Goal: Find specific page/section: Find specific page/section

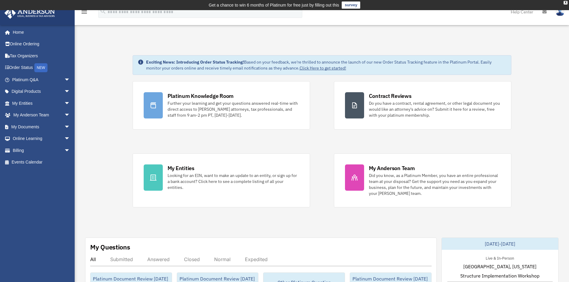
click at [565, 3] on div "X" at bounding box center [565, 3] width 4 height 4
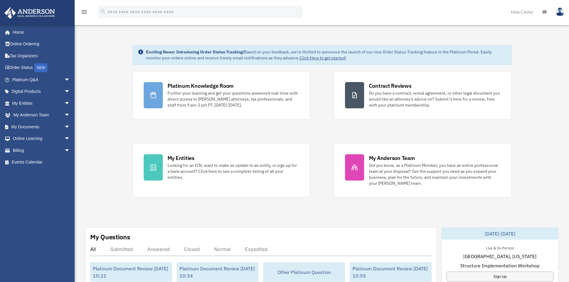
click at [64, 78] on span "arrow_drop_down" at bounding box center [70, 80] width 12 height 12
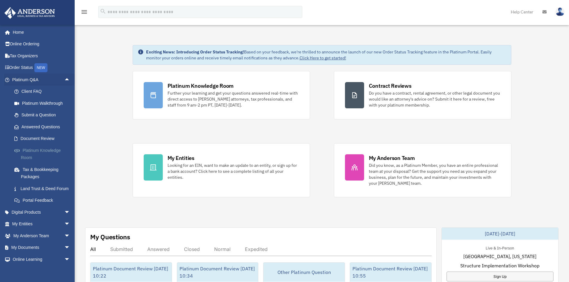
click at [50, 150] on link "Platinum Knowledge Room" at bounding box center [43, 153] width 71 height 19
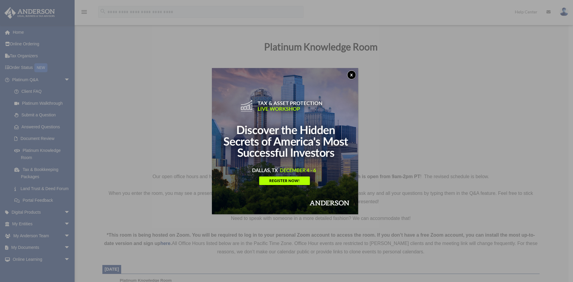
click at [352, 74] on button "x" at bounding box center [351, 74] width 9 height 9
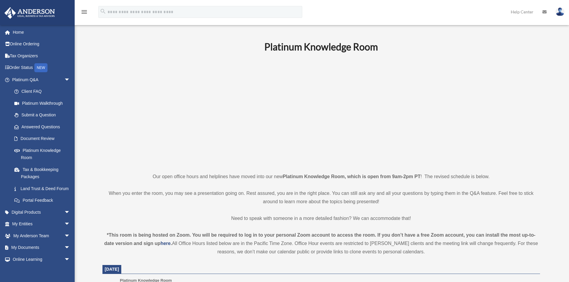
click at [64, 79] on span "arrow_drop_down" at bounding box center [70, 80] width 12 height 12
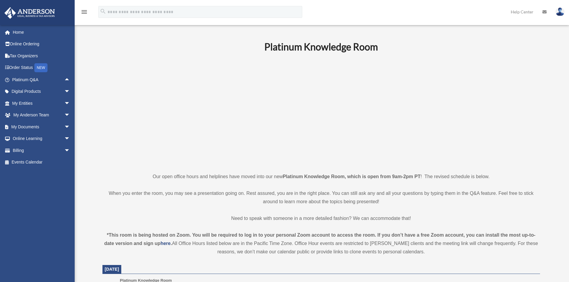
click at [47, 115] on link "My Anderson Team arrow_drop_down" at bounding box center [41, 115] width 75 height 12
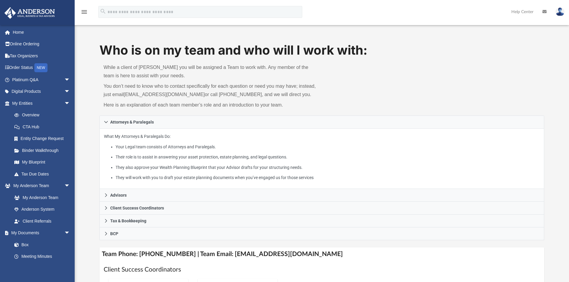
click at [87, 130] on div "Who is on my team and who will I work with: While a client of Anderson you will…" at bounding box center [322, 242] width 494 height 402
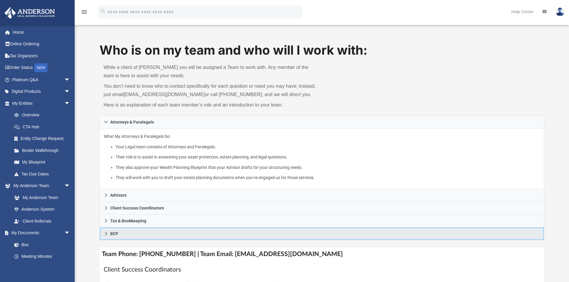
click at [108, 231] on link "BCP" at bounding box center [321, 233] width 445 height 13
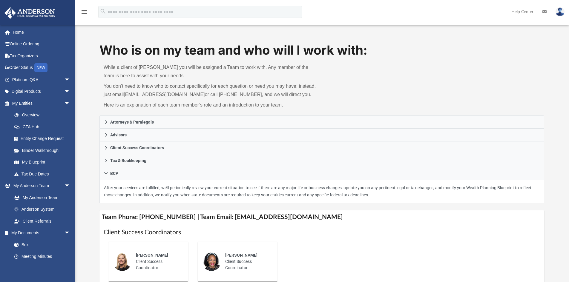
click at [83, 190] on div "Who is on my team and who will I work with: While a client of Anderson you will…" at bounding box center [322, 223] width 494 height 365
click at [87, 117] on div "Who is on my team and who will I work with: While a client of Anderson you will…" at bounding box center [322, 223] width 494 height 365
click at [64, 102] on span "arrow_drop_down" at bounding box center [70, 103] width 12 height 12
click at [90, 99] on div "Who is on my team and who will I work with: While a client of Anderson you will…" at bounding box center [322, 223] width 494 height 365
click at [96, 104] on div "Who is on my team and who will I work with: While a client of Anderson you will…" at bounding box center [322, 223] width 494 height 365
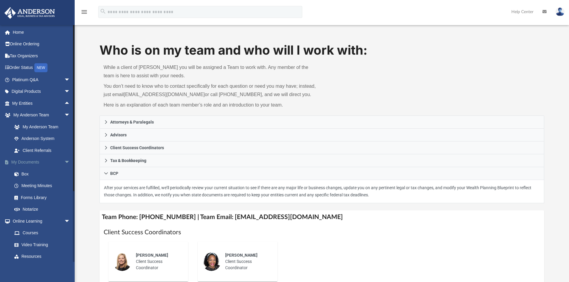
click at [64, 162] on span "arrow_drop_down" at bounding box center [70, 162] width 12 height 12
click at [64, 163] on span "arrow_drop_up" at bounding box center [70, 162] width 12 height 12
click at [30, 173] on link "Box" at bounding box center [43, 174] width 71 height 12
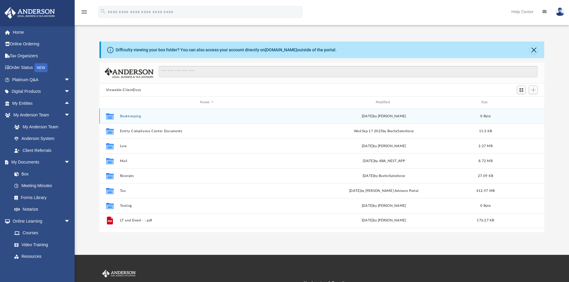
scroll to position [131, 440]
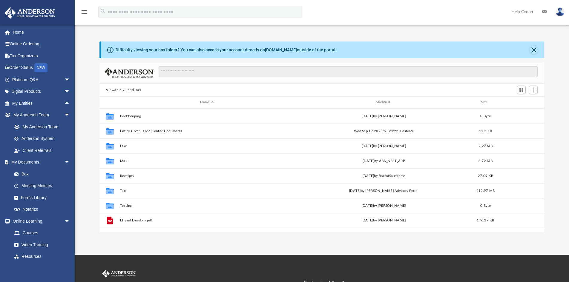
click at [87, 113] on div "Difficulty viewing your box folder? You can also access your account directly o…" at bounding box center [322, 136] width 494 height 191
